Goal: Information Seeking & Learning: Check status

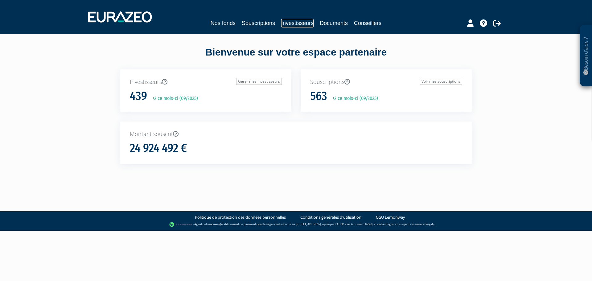
click at [304, 22] on link "Investisseurs" at bounding box center [297, 23] width 32 height 9
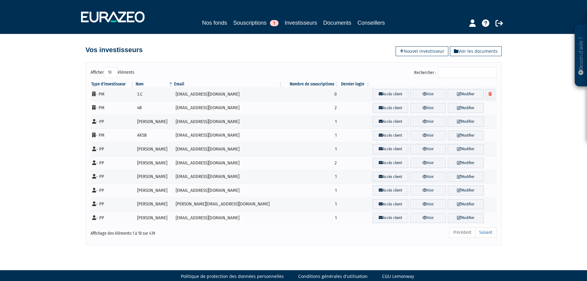
click at [455, 77] on input "Rechercher :" at bounding box center [467, 72] width 59 height 10
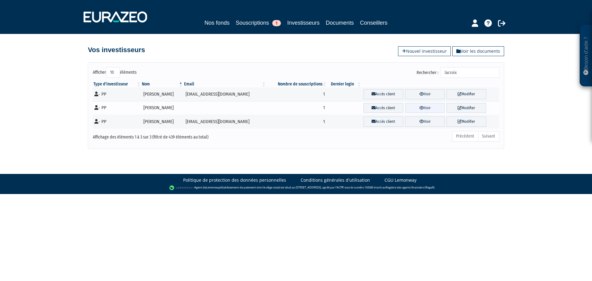
type input "lacroix"
click at [419, 107] on icon at bounding box center [421, 108] width 5 height 4
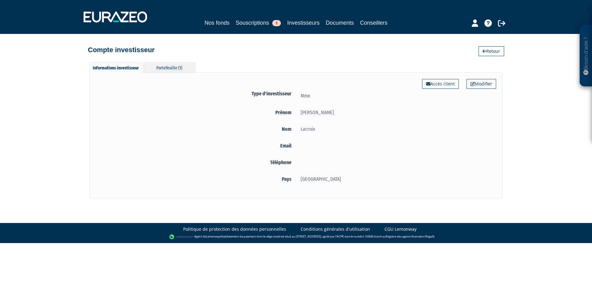
click at [166, 72] on div "Portefeuille (1)" at bounding box center [169, 67] width 52 height 10
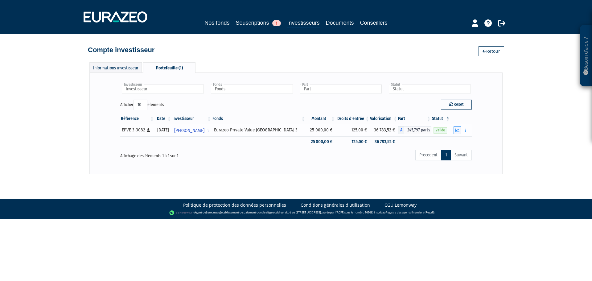
click at [458, 131] on icon "button" at bounding box center [457, 130] width 4 height 4
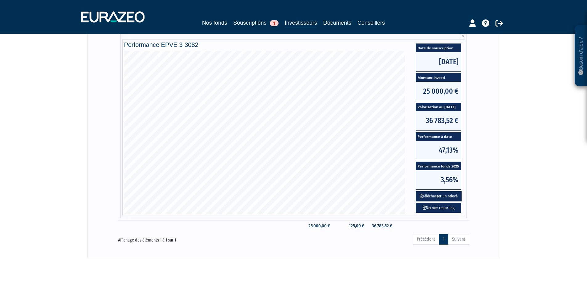
scroll to position [92, 0]
